Goal: Communication & Community: Answer question/provide support

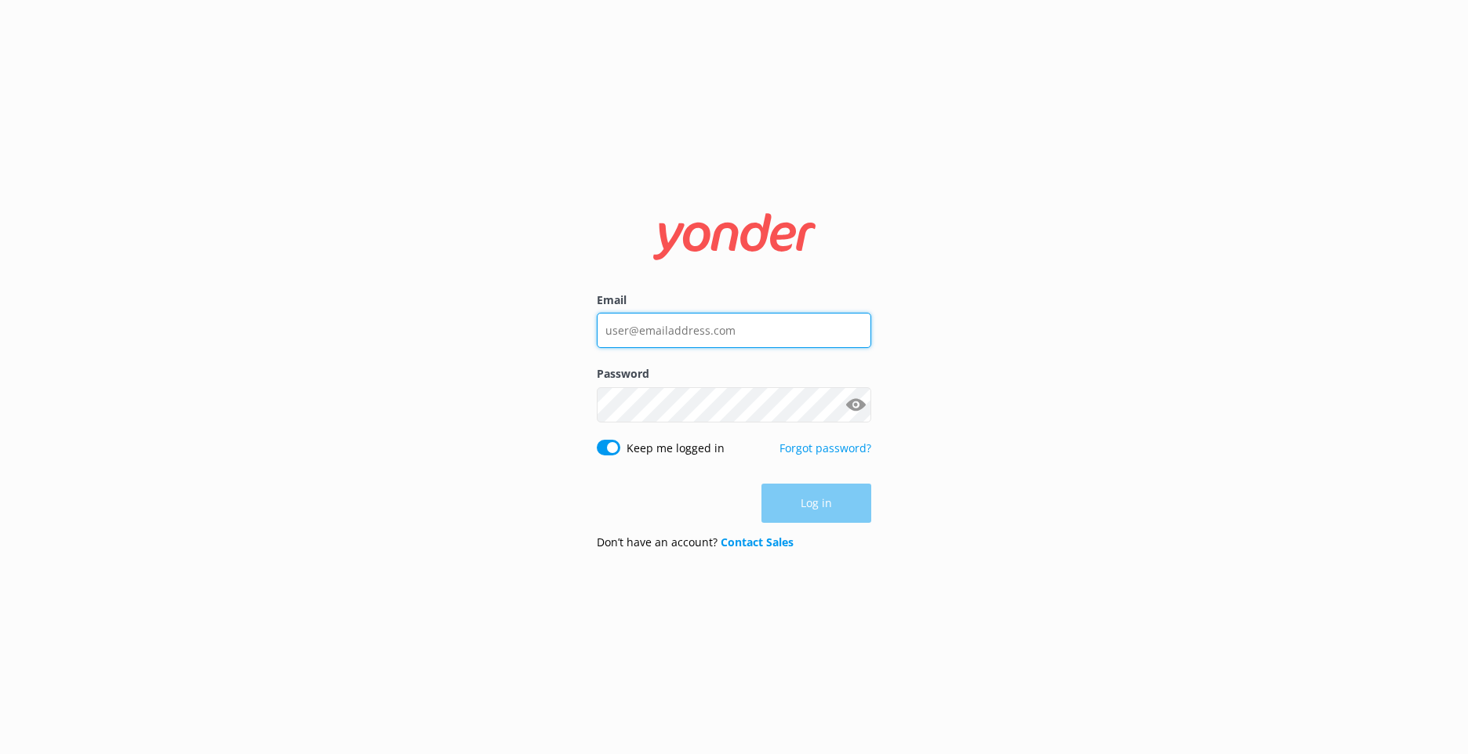
type input "[EMAIL_ADDRESS][DOMAIN_NAME]"
click at [764, 325] on input "[EMAIL_ADDRESS][DOMAIN_NAME]" at bounding box center [734, 329] width 274 height 35
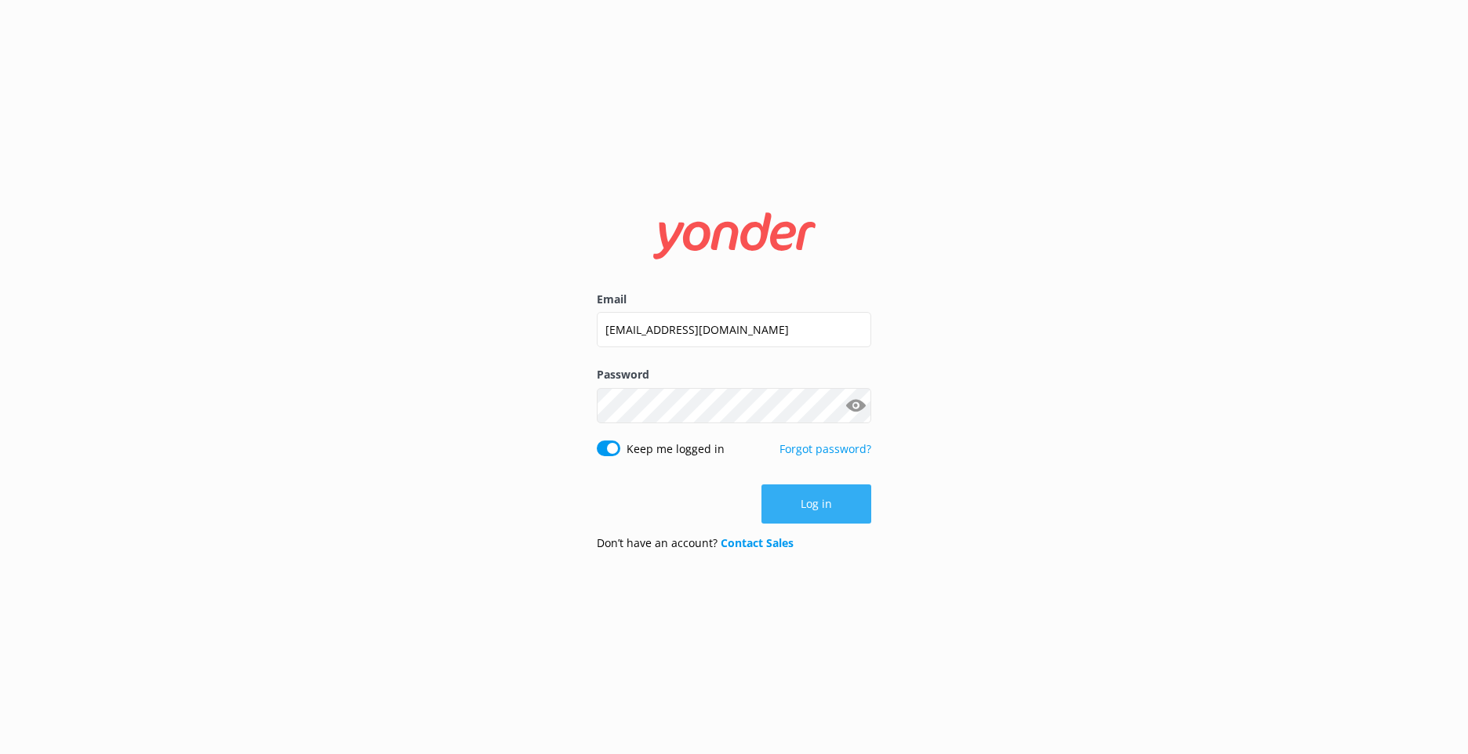
click at [782, 490] on button "Log in" at bounding box center [816, 504] width 110 height 39
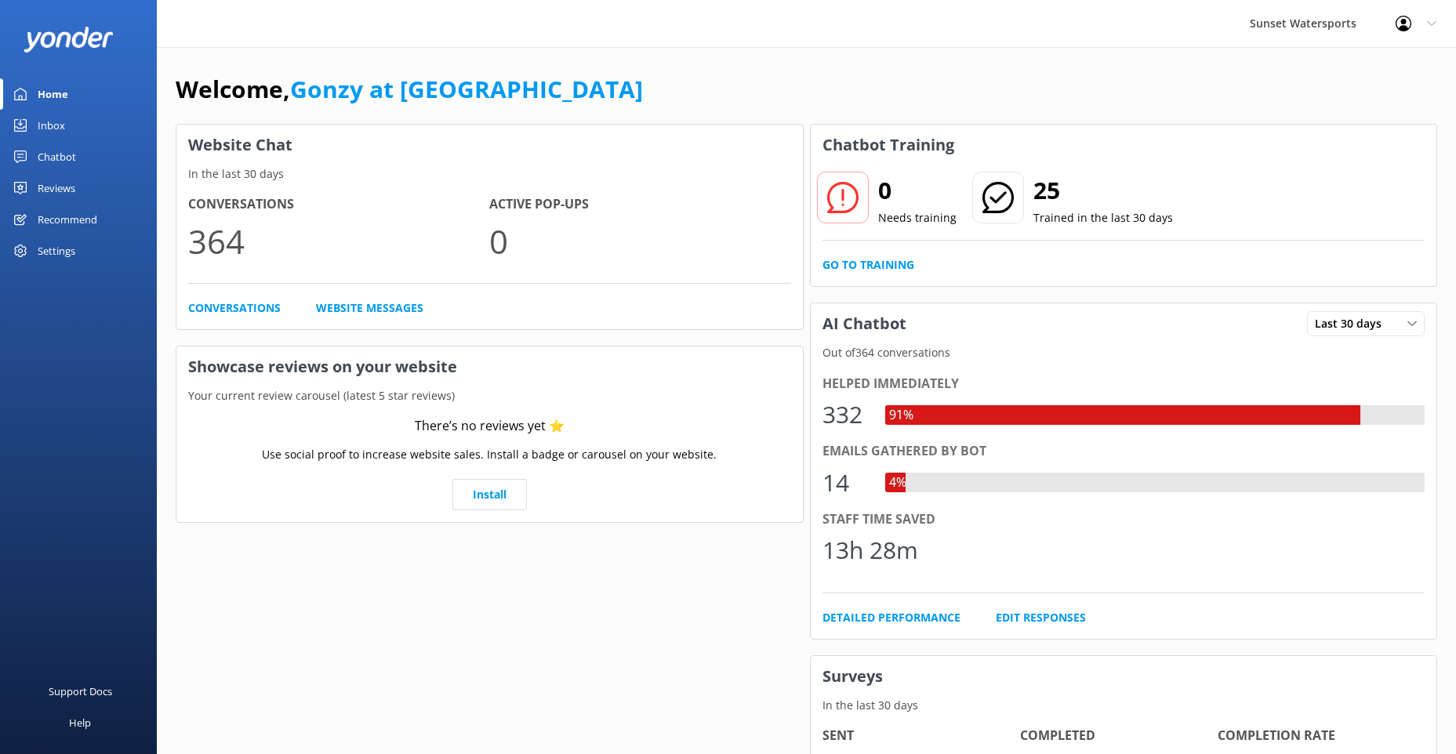
click at [68, 155] on div "Chatbot" at bounding box center [57, 156] width 38 height 31
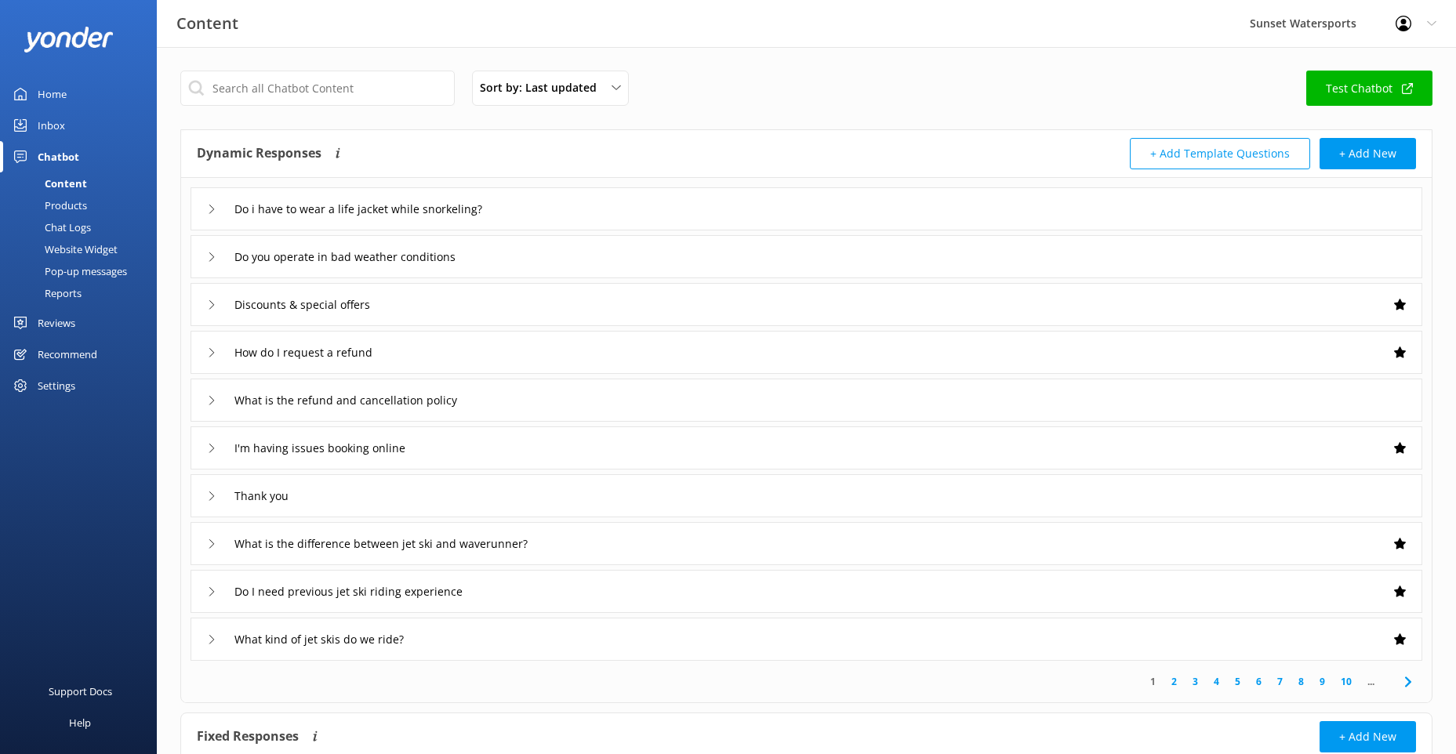
click at [41, 124] on div "Inbox" at bounding box center [51, 125] width 27 height 31
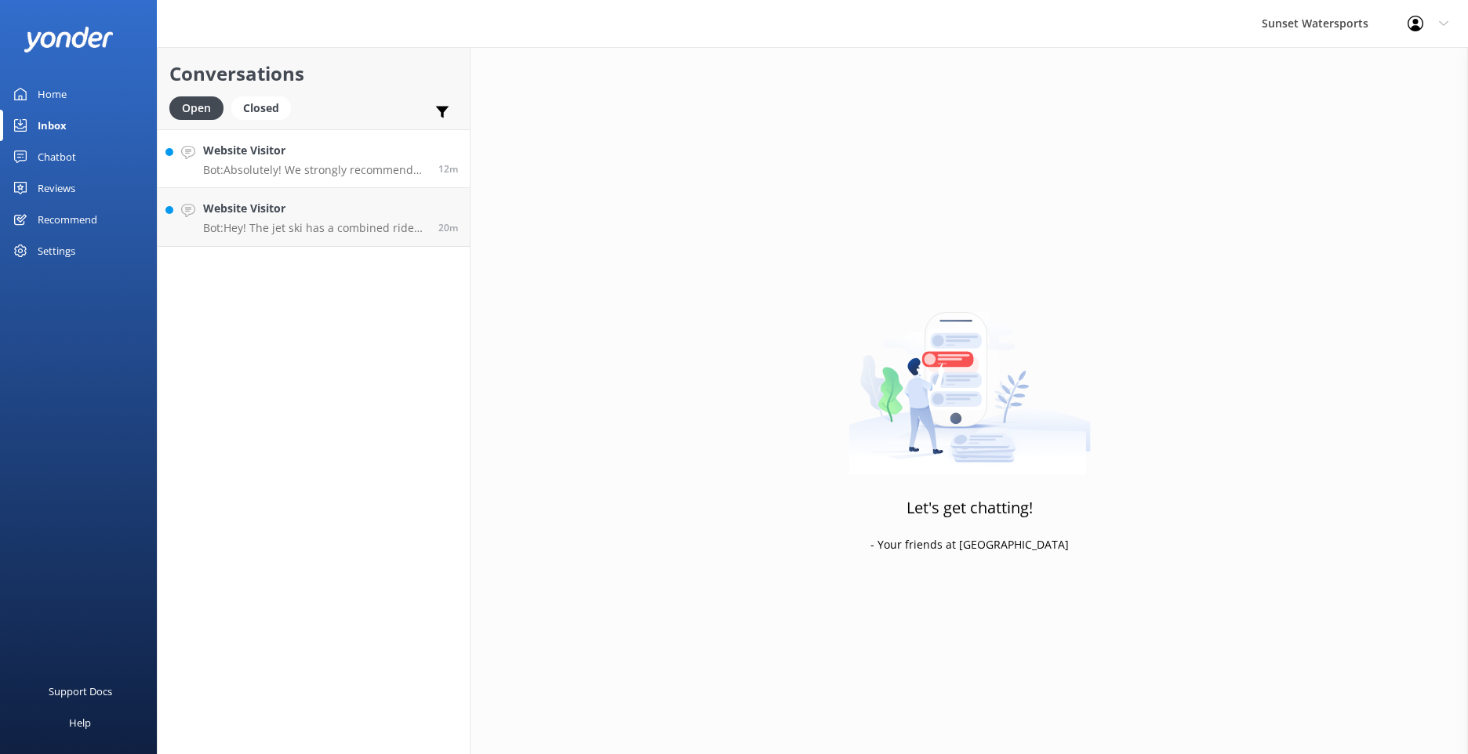
click at [263, 162] on div "Website Visitor Bot: Absolutely! We strongly recommend booking in advance since…" at bounding box center [314, 159] width 223 height 34
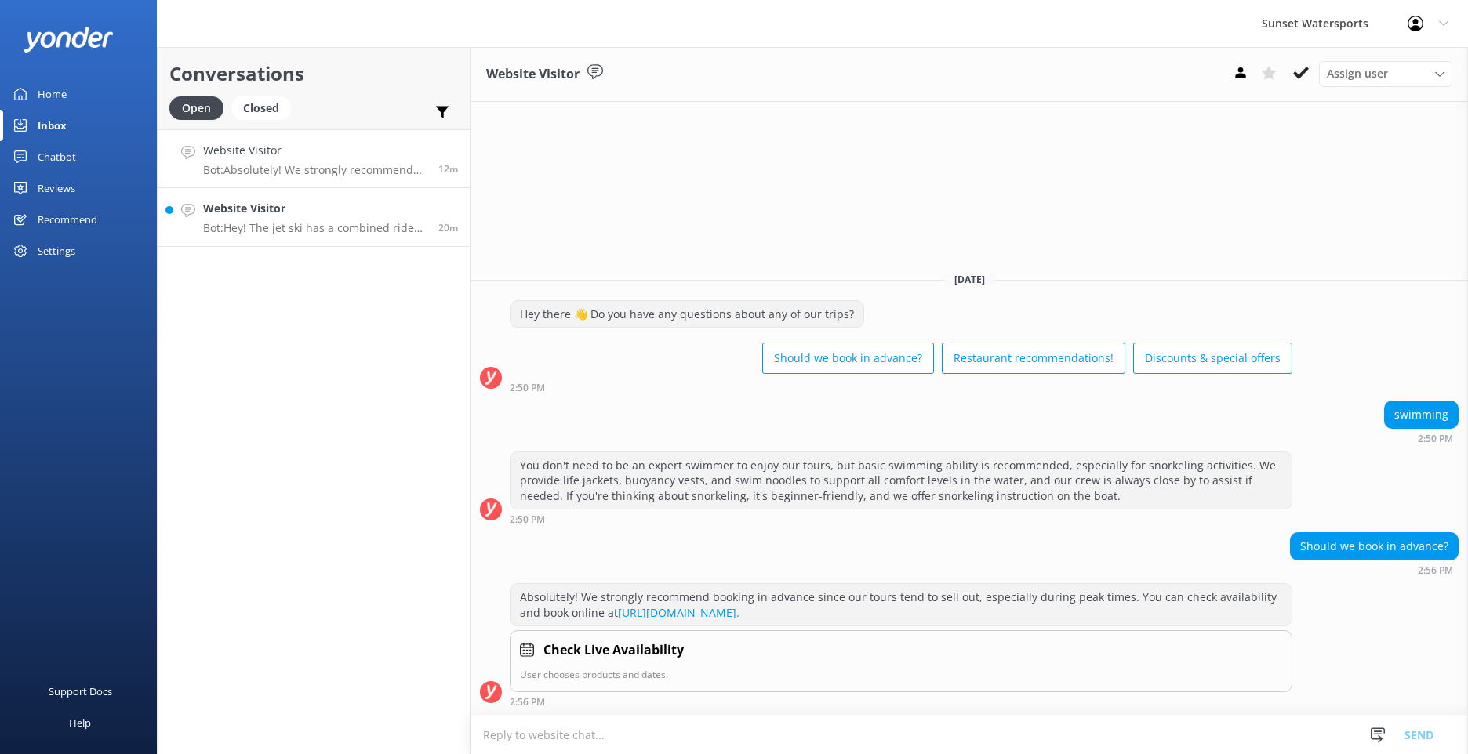
click at [302, 229] on p "Bot: Hey! The jet ski has a combined rider weight limit of 500 lbs per jet ski.…" at bounding box center [314, 228] width 223 height 14
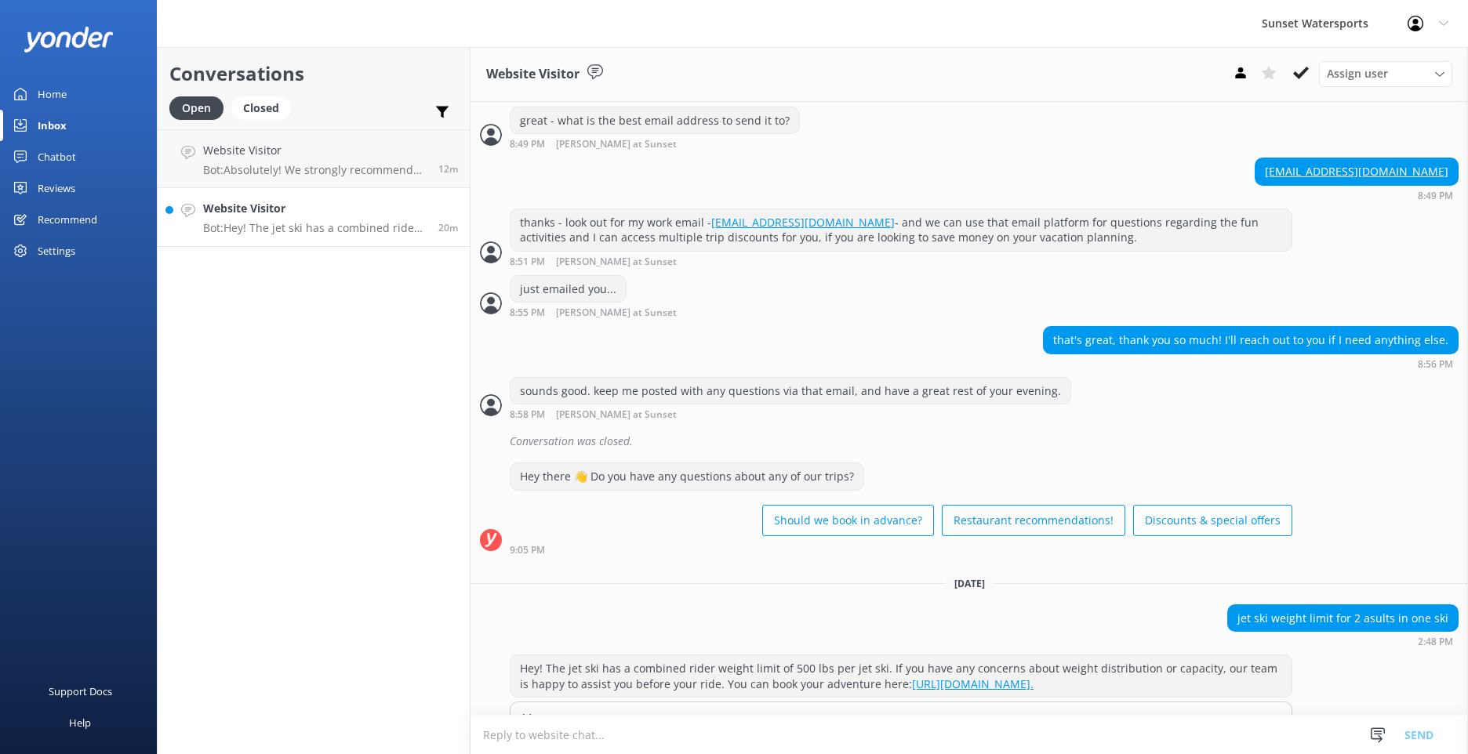
scroll to position [1015, 0]
